Goal: Check status: Check status

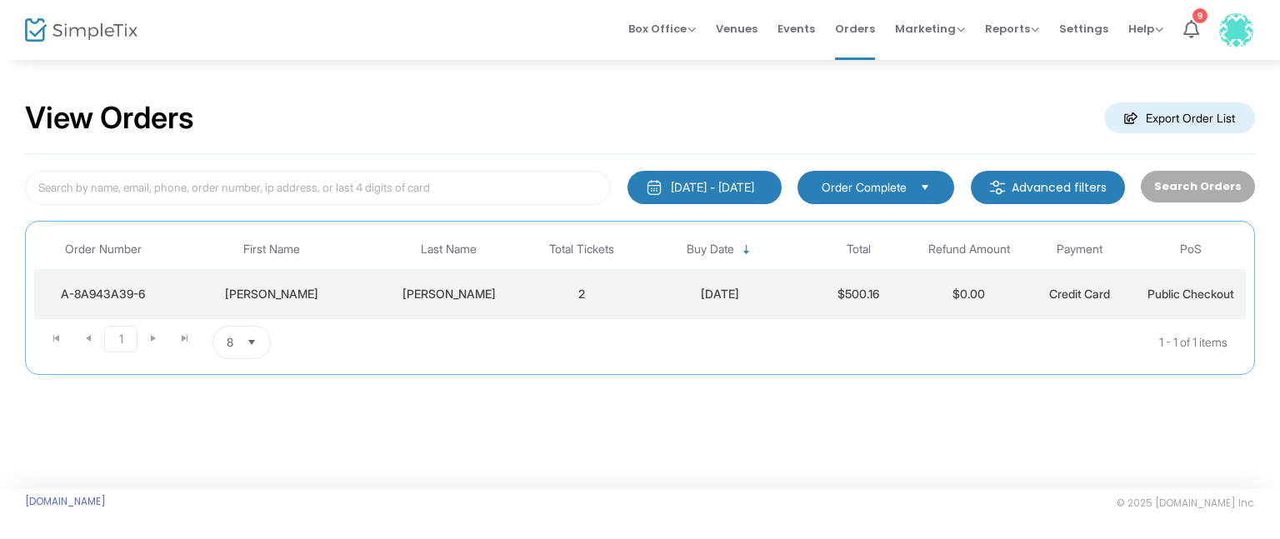
click at [741, 193] on div "[DATE] - [DATE]" at bounding box center [712, 187] width 83 height 17
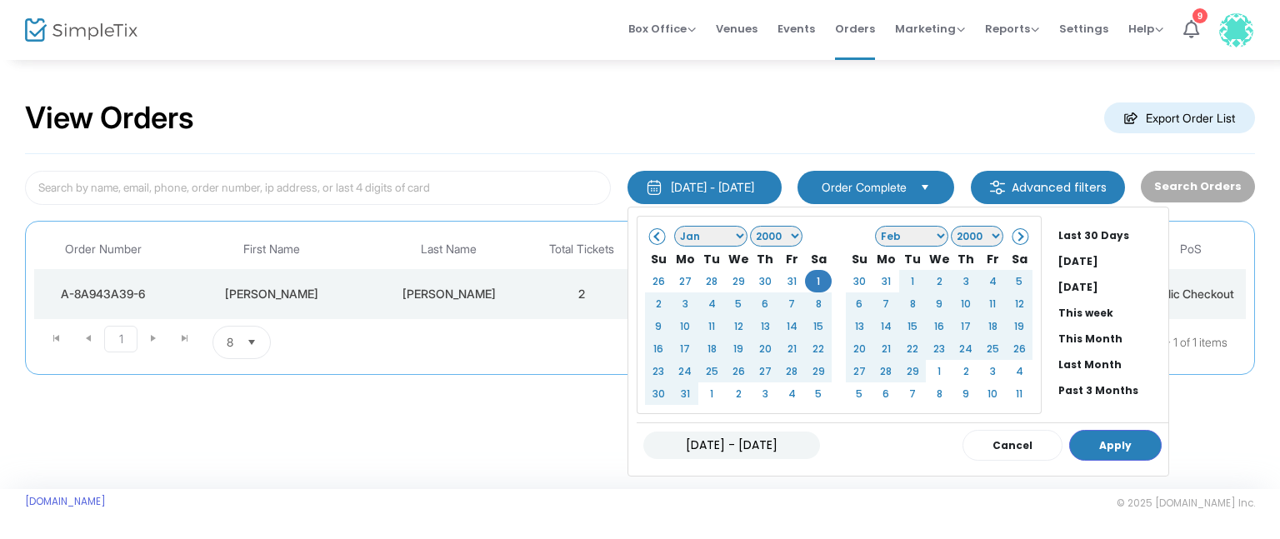
click at [770, 239] on select "1925 1926 1927 1928 1929 1930 1931 1932 1933 1934 1935 1936 1937 1938 1939 1940…" at bounding box center [776, 236] width 53 height 21
click at [757, 229] on select "1925 1926 1927 1928 1929 1930 1931 1932 1933 1934 1935 1936 1937 1938 1939 1940…" at bounding box center [776, 236] width 53 height 21
click at [779, 236] on select "1925 1926 1927 1928 1929 1930 1931 1932 1933 1934 1935 1936 1937 1938 1939 1940…" at bounding box center [776, 236] width 53 height 21
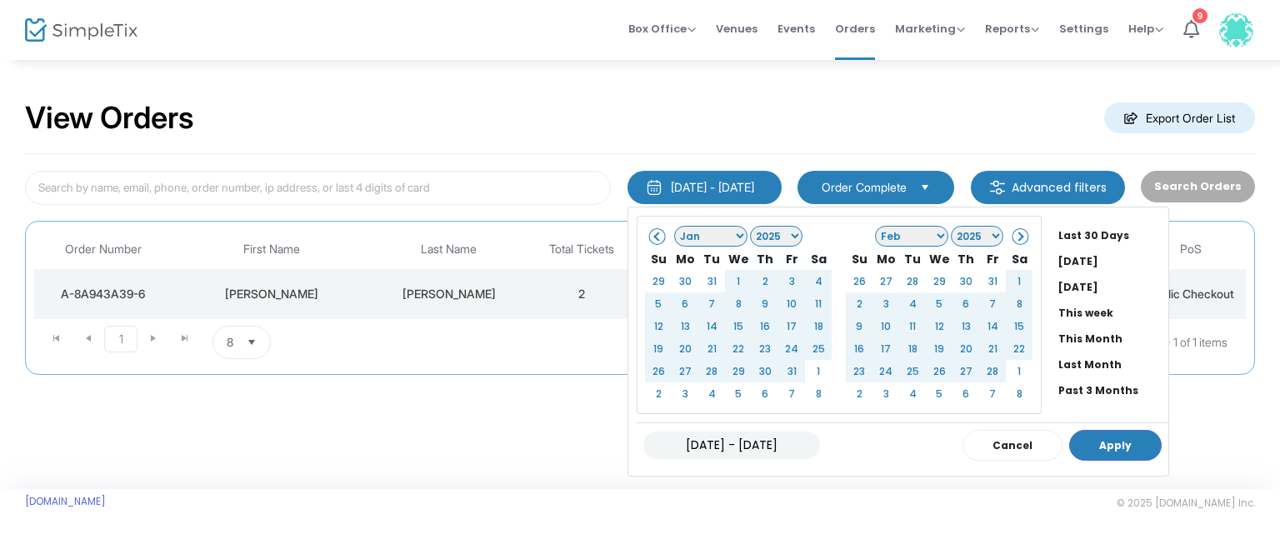
click at [710, 233] on select "Jan Feb Mar Apr May Jun [DATE] Aug Sep Oct Nov Dec" at bounding box center [710, 236] width 73 height 21
click at [1099, 457] on div "[DATE] - [DATE] Cancel Apply" at bounding box center [903, 445] width 532 height 45
click at [1097, 443] on button "Apply" at bounding box center [1115, 445] width 93 height 31
